Goal: Task Accomplishment & Management: Complete application form

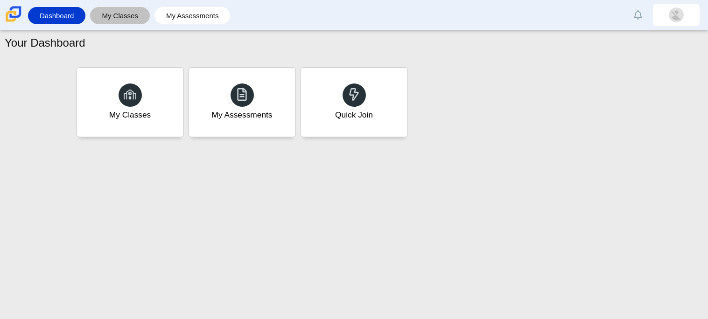
click at [128, 9] on link "My Classes" at bounding box center [120, 15] width 50 height 17
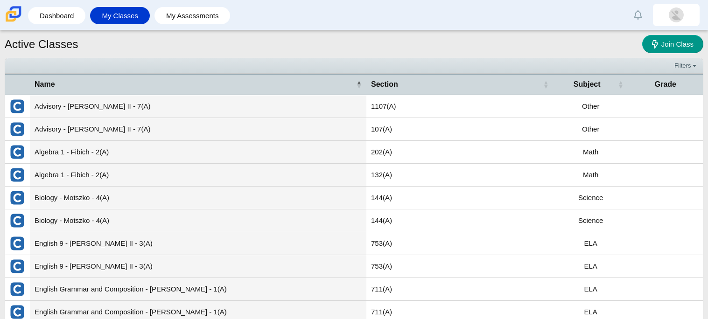
click at [188, 14] on link "My Assessments" at bounding box center [192, 15] width 67 height 17
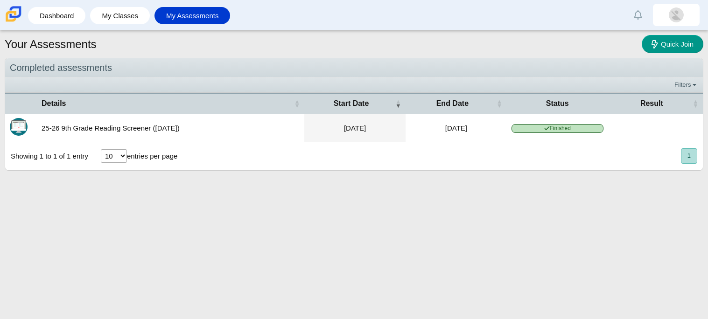
click at [78, 16] on link "Dashboard" at bounding box center [57, 15] width 48 height 17
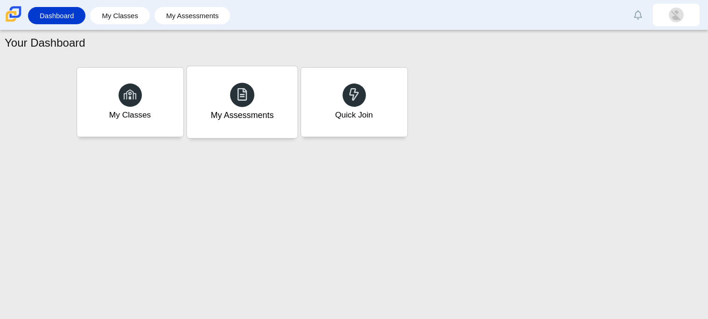
click at [252, 102] on div "My Assessments" at bounding box center [242, 102] width 111 height 72
click at [263, 119] on div "My Assessments" at bounding box center [242, 115] width 63 height 12
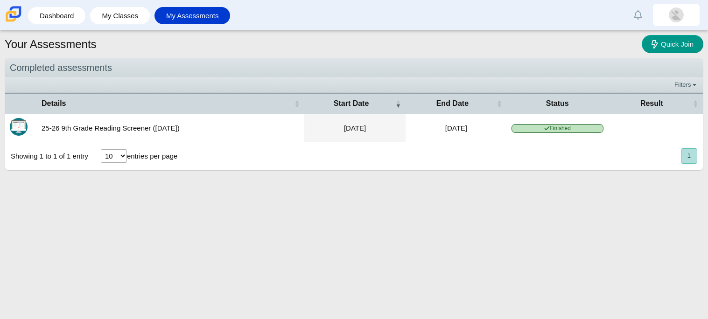
click at [105, 128] on td "25-26 9th Grade Reading Screener ([DATE])" at bounding box center [171, 128] width 268 height 28
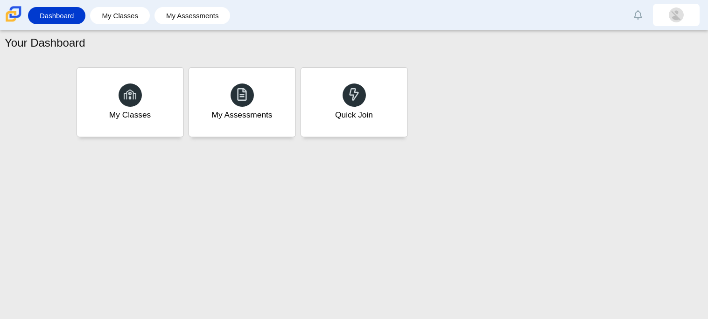
click at [126, 103] on div at bounding box center [130, 95] width 23 height 23
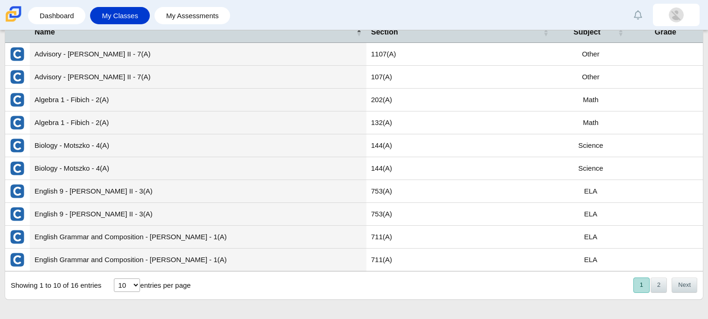
scroll to position [13, 0]
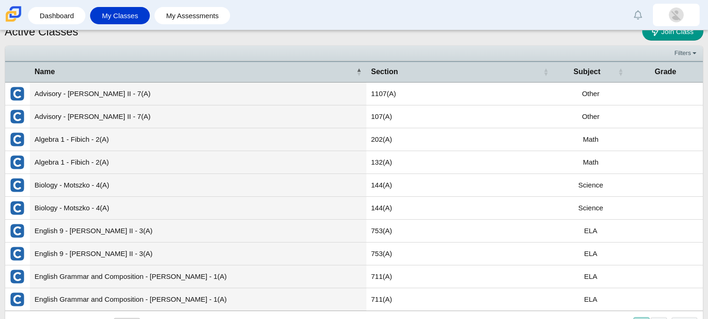
click at [133, 134] on td "Algebra 1 - Fibich - 2(A)" at bounding box center [198, 139] width 337 height 23
click at [24, 143] on img "External class connected through Clever" at bounding box center [17, 139] width 15 height 15
click at [22, 140] on img "External class connected through Clever" at bounding box center [17, 139] width 15 height 15
click at [25, 140] on td at bounding box center [17, 139] width 25 height 23
click at [47, 16] on link "Dashboard" at bounding box center [57, 15] width 48 height 17
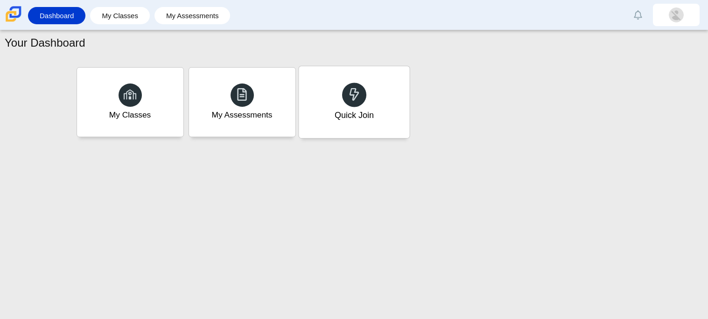
click at [365, 100] on div "Quick Join" at bounding box center [354, 102] width 111 height 72
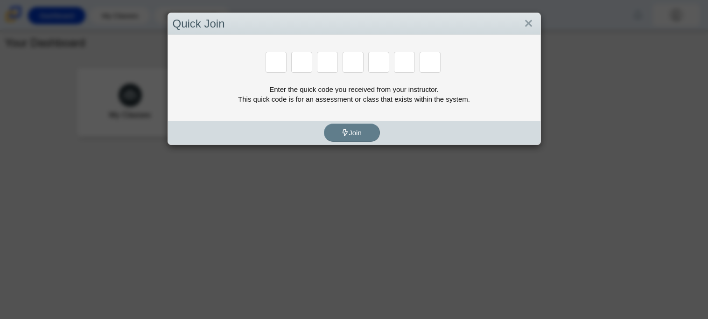
click at [372, 96] on div "Enter the quick code you received from your instructor. This quick code is for …" at bounding box center [354, 95] width 363 height 20
click at [282, 64] on input "Enter Access Code Digit 1" at bounding box center [276, 62] width 21 height 21
type input "b"
type input "w"
type input "8"
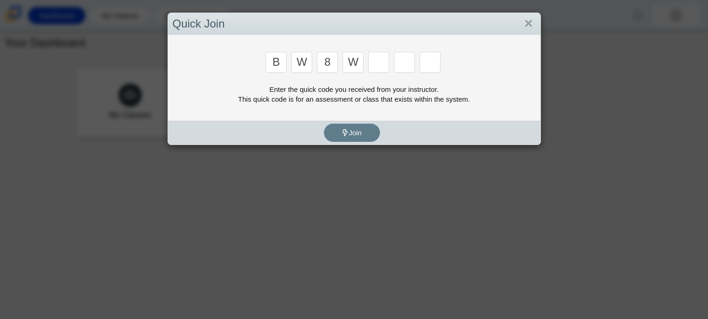
type input "w"
type input "z"
type input "m"
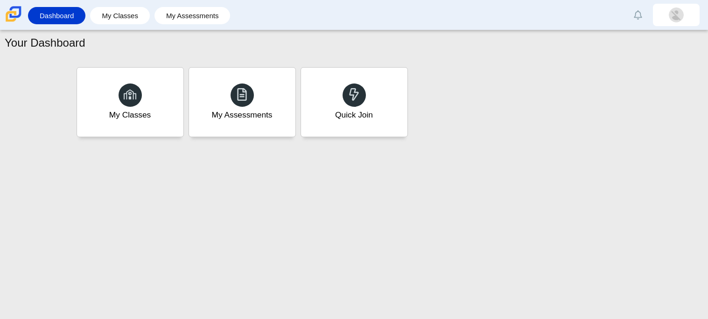
type input "v"
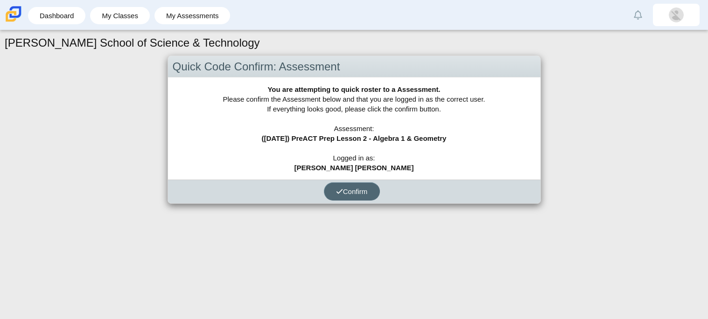
click at [353, 192] on span "Confirm" at bounding box center [352, 192] width 32 height 8
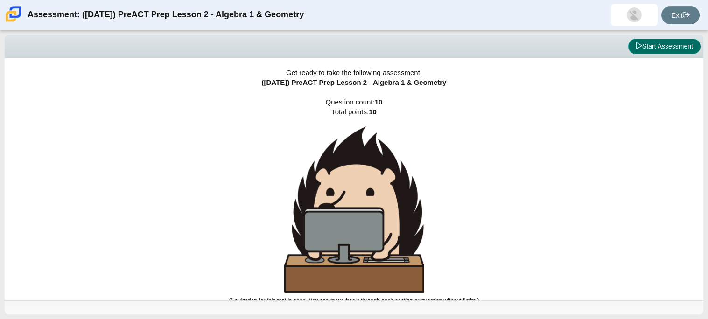
click at [665, 53] on button "Start Assessment" at bounding box center [664, 47] width 72 height 16
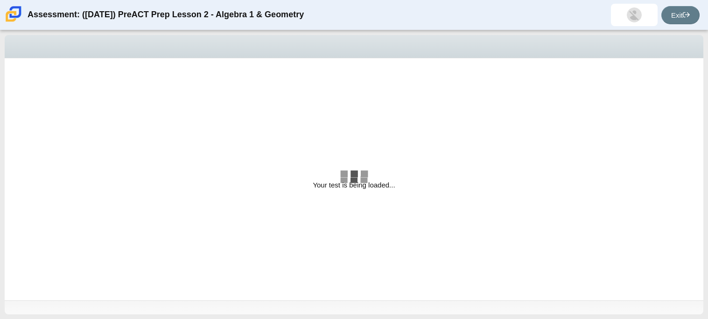
select select "bbf5d072-3e0b-44c4-9a12-6e7c9033f65b"
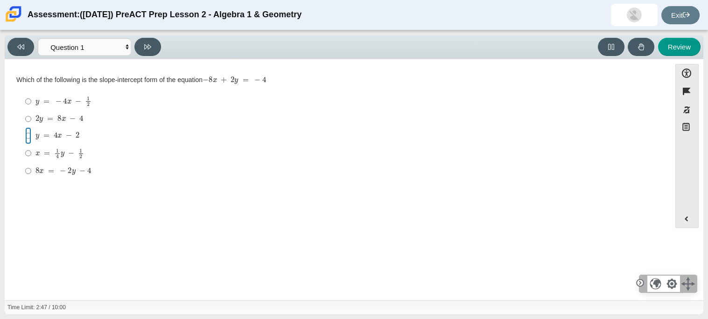
click at [30, 139] on input "y = 4 x − 2 y = 4 x − 2" at bounding box center [28, 135] width 6 height 17
radio input "true"
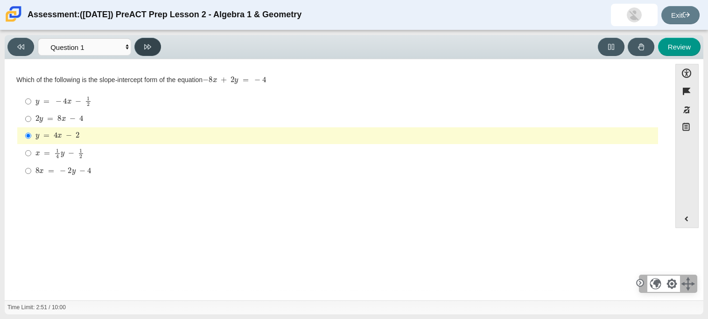
click at [159, 44] on button at bounding box center [147, 47] width 27 height 18
select select "ed62e223-81bd-4cbf-ab48-ab975844bd1f"
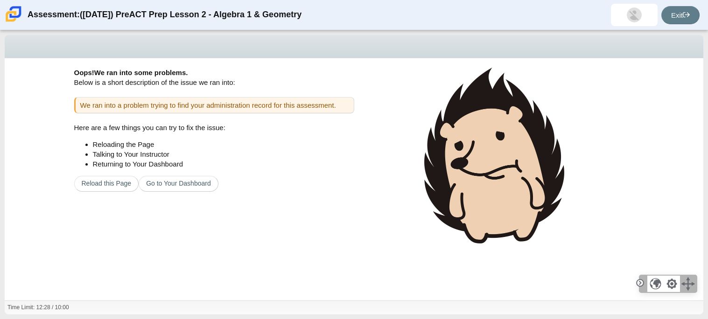
click at [462, 119] on img at bounding box center [494, 156] width 140 height 176
